Goal: Task Accomplishment & Management: Complete application form

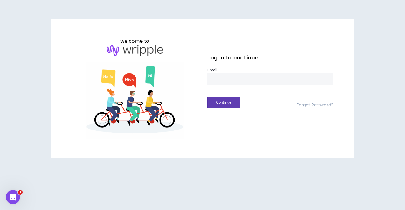
click at [216, 76] on input "email" at bounding box center [270, 79] width 126 height 13
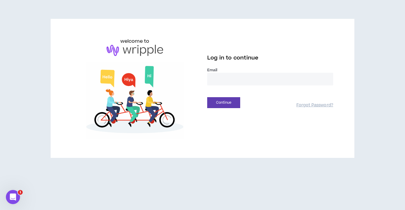
type input "**********"
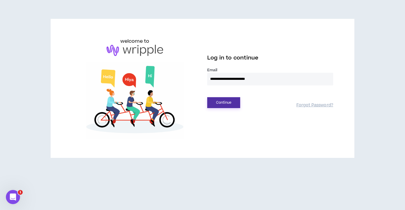
click at [229, 97] on div "Continue Forgot Password?" at bounding box center [270, 100] width 126 height 15
click at [226, 100] on button "Continue" at bounding box center [223, 102] width 33 height 11
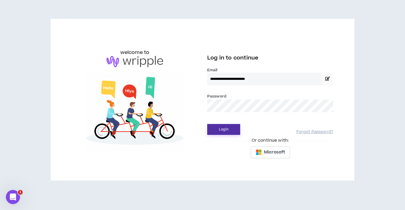
click at [226, 129] on button "Login" at bounding box center [223, 129] width 33 height 11
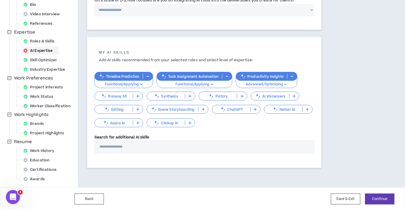
scroll to position [96, 0]
click at [48, 50] on div "AI Expertise" at bounding box center [40, 50] width 38 height 8
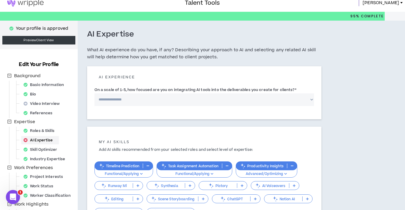
scroll to position [0, 0]
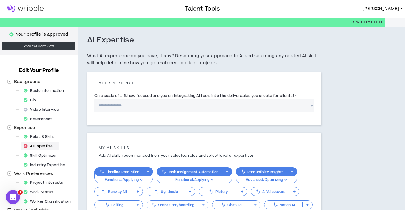
click at [134, 105] on select "**********" at bounding box center [205, 105] width 220 height 13
select select "*"
click at [95, 99] on select "**********" at bounding box center [205, 105] width 220 height 13
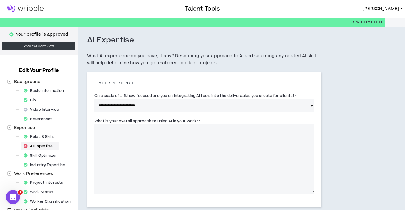
click at [109, 130] on textarea "What is your overall approach to using AI in your work? *" at bounding box center [205, 158] width 220 height 69
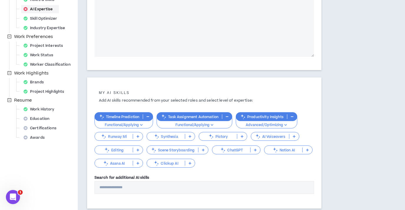
scroll to position [178, 0]
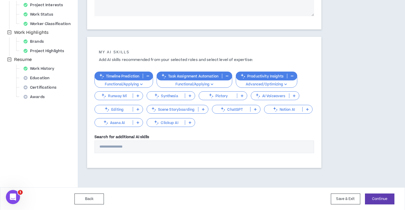
type textarea "**********"
click at [257, 109] on icon at bounding box center [255, 109] width 3 height 3
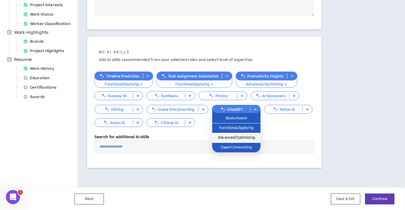
click at [247, 136] on span "Advanced/Optimizing" at bounding box center [236, 138] width 41 height 6
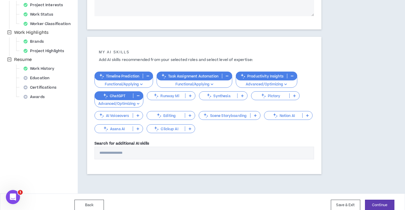
click at [190, 96] on icon at bounding box center [190, 95] width 3 height 3
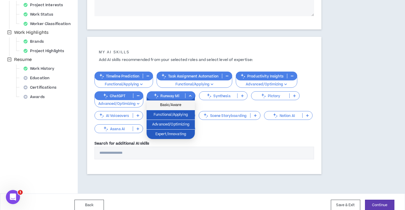
click at [181, 106] on span "Basic/Aware" at bounding box center [170, 105] width 41 height 6
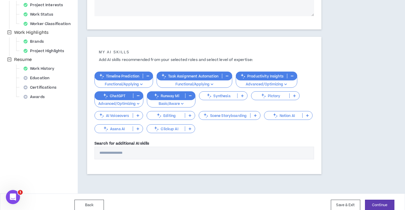
click at [187, 117] on p at bounding box center [190, 115] width 10 height 5
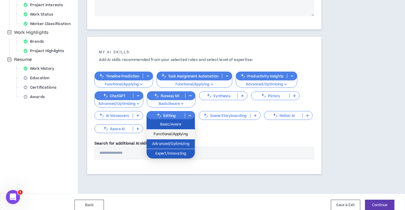
click at [184, 135] on span "Functional/Applying" at bounding box center [170, 134] width 41 height 6
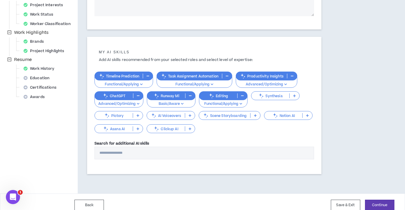
scroll to position [184, 0]
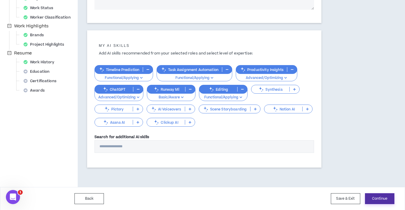
click at [376, 198] on button "Continue" at bounding box center [379, 198] width 29 height 11
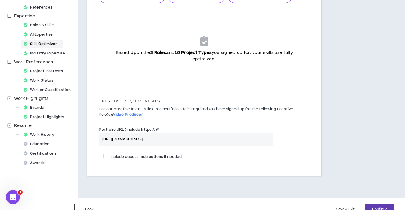
scroll to position [123, 0]
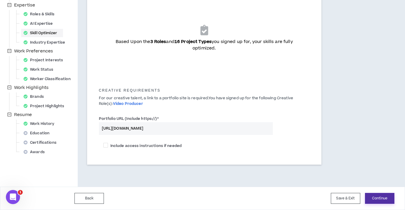
click at [383, 195] on button "Continue" at bounding box center [379, 198] width 29 height 11
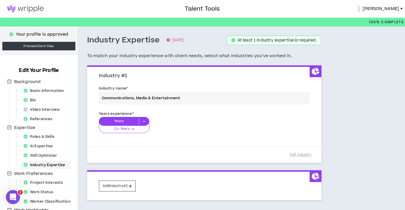
click at [23, 9] on img at bounding box center [25, 8] width 51 height 7
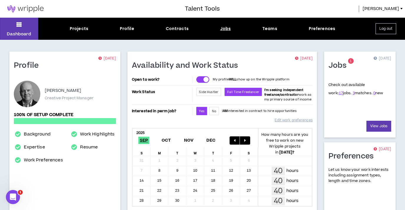
click at [228, 30] on div "Jobs" at bounding box center [225, 29] width 11 height 6
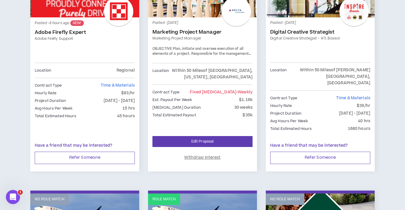
scroll to position [163, 0]
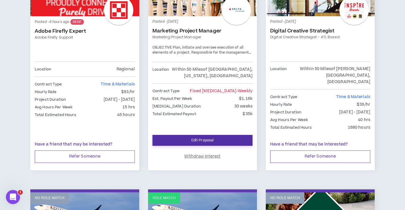
click at [203, 135] on link "Edit Proposal" at bounding box center [203, 140] width 100 height 11
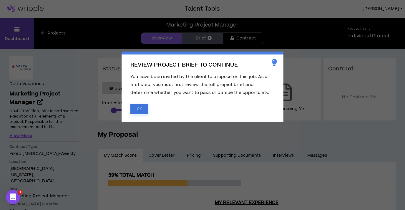
click at [142, 110] on button "OK" at bounding box center [139, 109] width 18 height 10
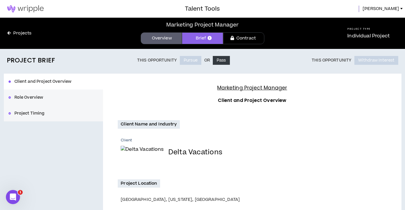
click at [162, 41] on link "Overview" at bounding box center [161, 38] width 41 height 12
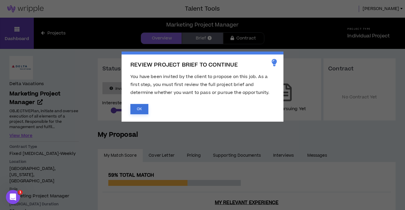
click at [146, 110] on button "OK" at bounding box center [139, 109] width 18 height 10
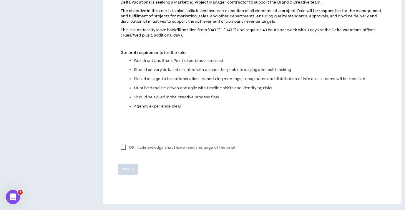
scroll to position [269, 0]
click at [125, 147] on label "OK, I acknowledge that I have read this page of the brief" at bounding box center [178, 147] width 121 height 9
click at [132, 164] on button "Next" at bounding box center [128, 169] width 20 height 11
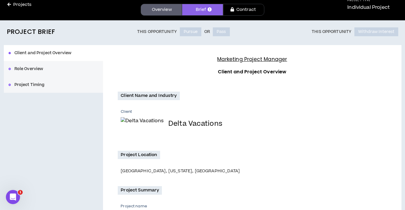
scroll to position [0, 0]
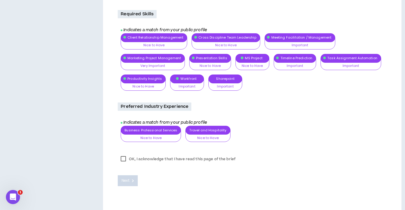
scroll to position [746, 0]
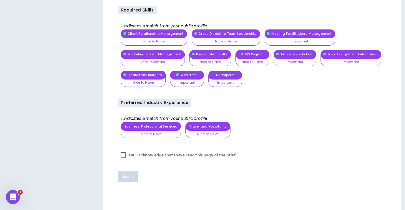
click at [178, 71] on div "Client Relationship Management Nice to Have Nice to Have Important Very Importa…" at bounding box center [254, 60] width 266 height 62
click at [183, 82] on div "Client Relationship Management Nice to Have Nice to Have Important Very Importa…" at bounding box center [254, 60] width 266 height 62
click at [185, 81] on div "Client Relationship Management Nice to Have Nice to Have Important Very Importa…" at bounding box center [254, 60] width 266 height 62
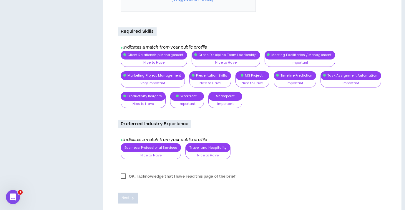
scroll to position [724, 0]
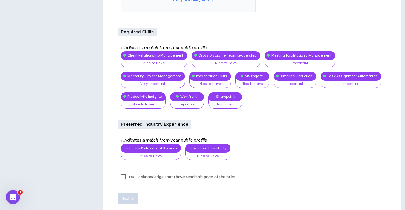
click at [226, 98] on div "Client Relationship Management Nice to Have Nice to Have Important Very Importa…" at bounding box center [254, 82] width 266 height 62
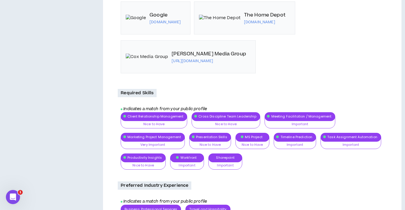
scroll to position [751, 0]
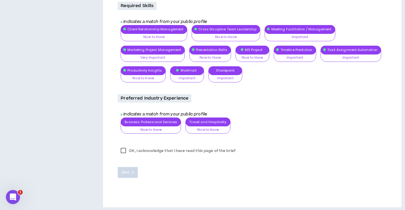
click at [124, 147] on label "OK, I acknowledge that I have read this page of the brief" at bounding box center [178, 150] width 121 height 9
click at [220, 73] on div "Client Relationship Management Nice to Have Nice to Have Important Very Importa…" at bounding box center [254, 56] width 266 height 62
click at [191, 68] on div "Client Relationship Management Nice to Have Nice to Have Important Very Importa…" at bounding box center [254, 56] width 266 height 62
click at [122, 147] on label "OK, I acknowledge that I have read this page of the brief" at bounding box center [178, 150] width 121 height 9
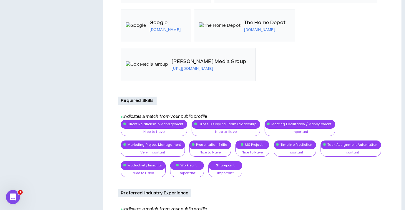
scroll to position [694, 0]
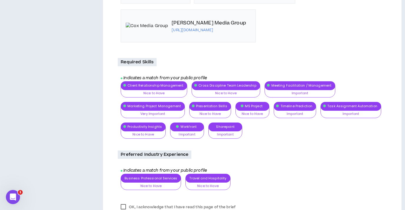
click at [177, 123] on div "Client Relationship Management Nice to Have Nice to Have Important Very Importa…" at bounding box center [254, 112] width 266 height 62
click at [140, 58] on p "Required Skills" at bounding box center [137, 62] width 39 height 8
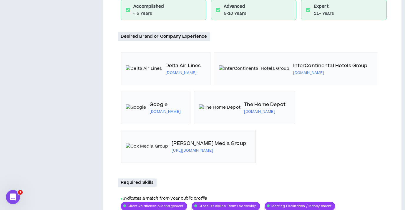
scroll to position [538, 0]
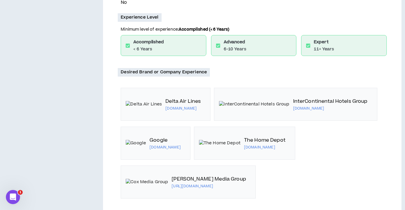
click at [143, 69] on p "Desired Brand or Company Experience" at bounding box center [164, 72] width 92 height 8
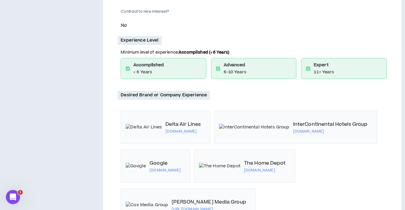
scroll to position [515, 0]
click at [136, 39] on p "Experience Level" at bounding box center [140, 41] width 44 height 8
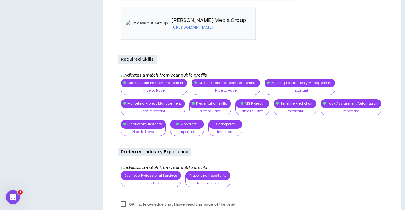
scroll to position [711, 0]
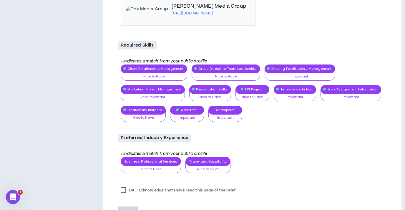
click at [131, 66] on div "Client Relationship Management Nice to Have Nice to Have Important Very Importa…" at bounding box center [254, 95] width 266 height 62
click at [125, 186] on label "OK, I acknowledge that I have read this page of the brief" at bounding box center [178, 190] width 121 height 9
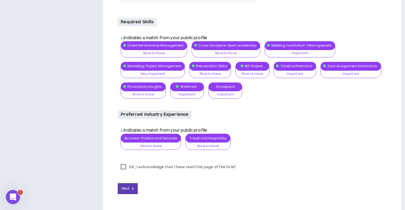
scroll to position [741, 0]
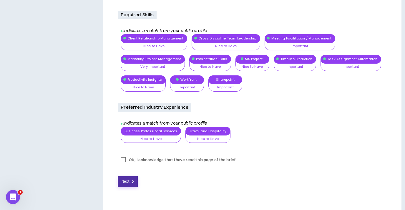
click at [127, 179] on span "Next" at bounding box center [126, 182] width 8 height 6
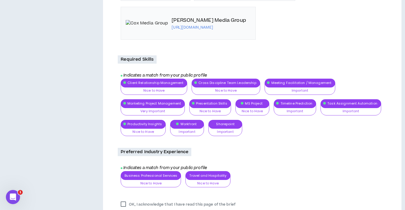
scroll to position [680, 0]
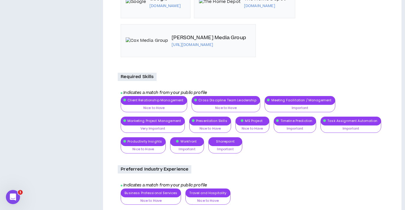
click at [185, 143] on div "Client Relationship Management Nice to Have Nice to Have Important Very Importa…" at bounding box center [254, 127] width 266 height 62
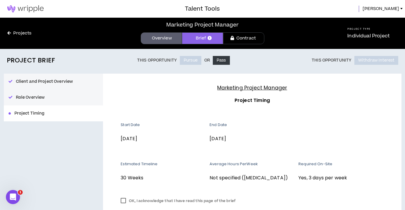
scroll to position [53, 0]
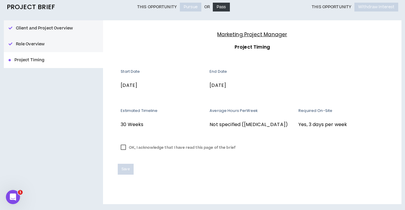
click at [123, 147] on label "OK, I acknowledge that I have read this page of the brief" at bounding box center [178, 147] width 121 height 9
click at [127, 168] on span "Save" at bounding box center [126, 169] width 8 height 6
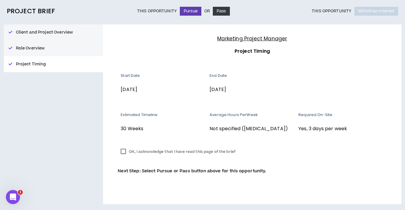
scroll to position [0, 0]
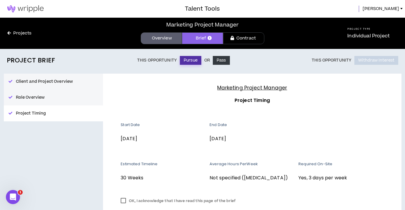
click at [191, 61] on button "Pursue" at bounding box center [190, 60] width 21 height 9
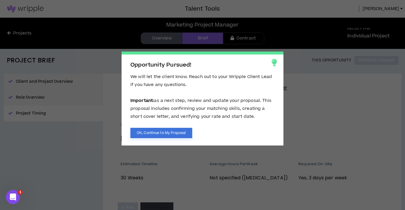
click at [164, 131] on button "OK, Continue to My Proposal" at bounding box center [161, 133] width 62 height 10
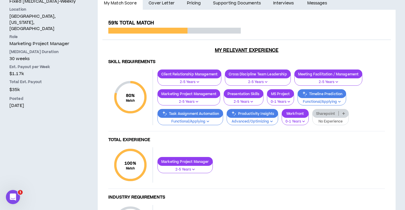
scroll to position [154, 0]
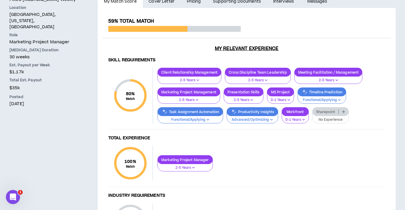
click at [341, 115] on div "Sharepoint" at bounding box center [330, 111] width 37 height 9
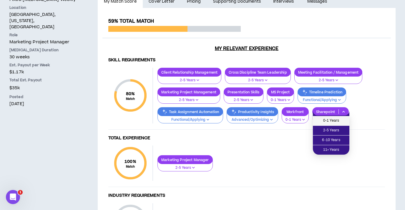
click at [341, 122] on span "0-1 Years" at bounding box center [331, 120] width 29 height 6
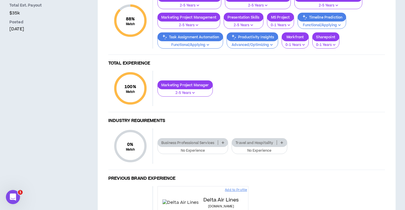
scroll to position [232, 0]
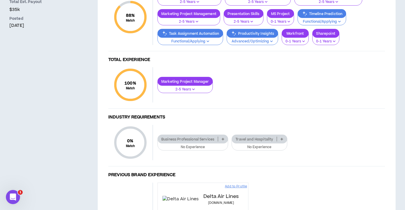
click at [281, 141] on p at bounding box center [282, 139] width 10 height 5
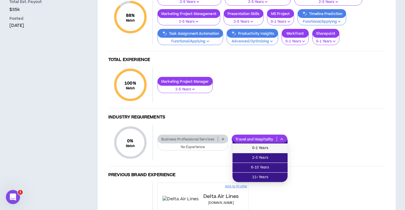
click at [273, 146] on span "0-1 Years" at bounding box center [260, 148] width 48 height 6
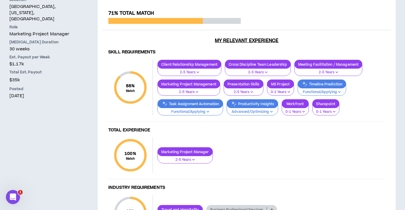
scroll to position [187, 0]
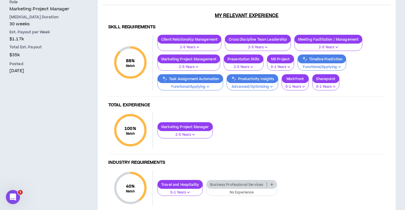
click at [338, 66] on p "Functional/Applying" at bounding box center [322, 66] width 41 height 5
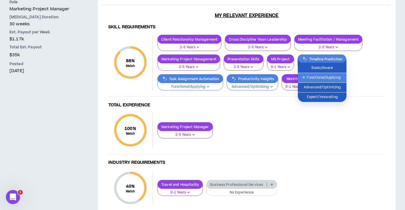
click at [363, 67] on div "Client Relationship Management 2-5 Years Cross Discipline Team Leadership 2-5 Y…" at bounding box center [269, 62] width 232 height 55
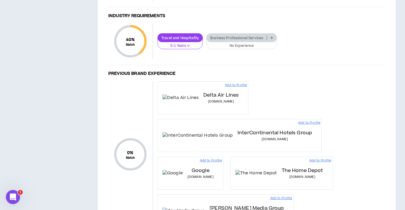
scroll to position [335, 0]
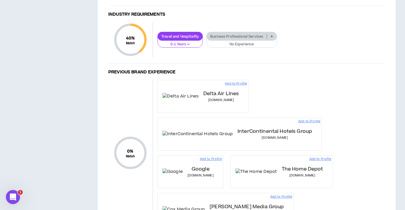
click at [270, 194] on p "Add to Profile" at bounding box center [281, 196] width 22 height 5
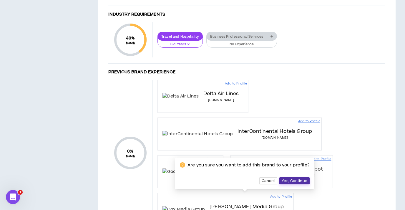
click at [294, 178] on span "Yes, Continue" at bounding box center [295, 180] width 26 height 5
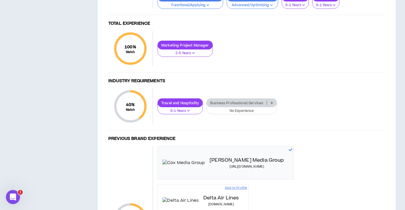
scroll to position [345, 0]
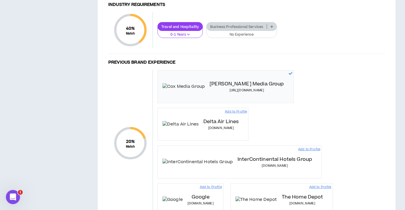
click at [309, 185] on p "Add to Profile" at bounding box center [320, 187] width 22 height 5
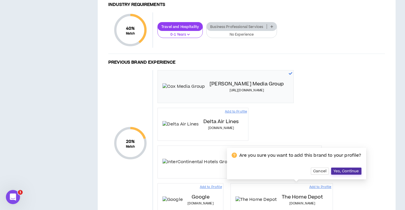
click at [334, 169] on span "Yes, Continue" at bounding box center [347, 171] width 26 height 5
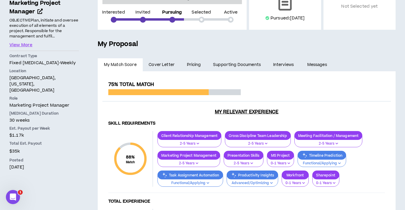
scroll to position [0, 0]
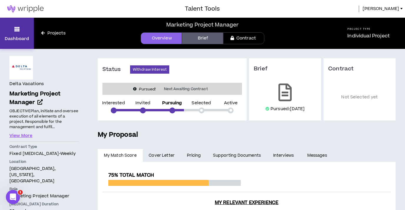
click at [18, 38] on p "Dashboard" at bounding box center [17, 39] width 24 height 6
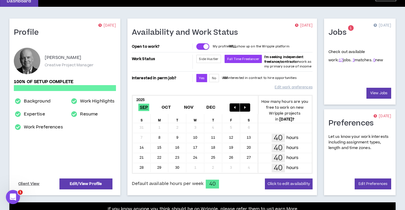
scroll to position [42, 0]
